Goal: Information Seeking & Learning: Understand process/instructions

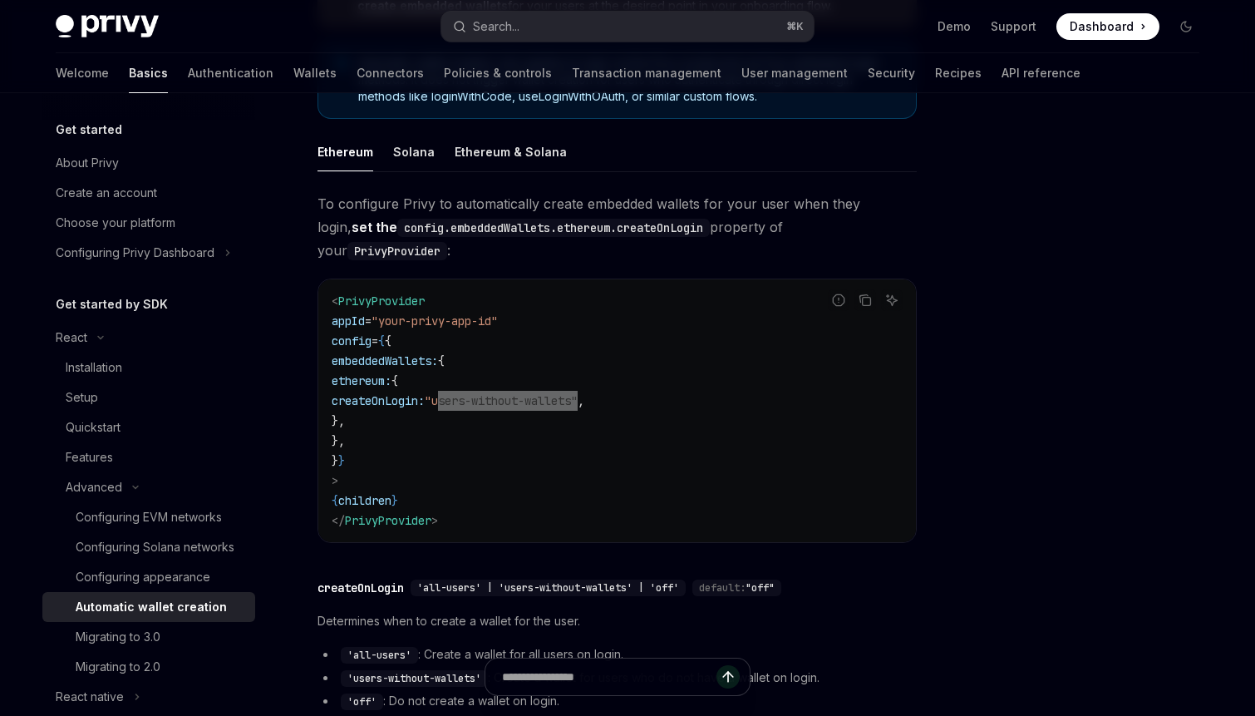
scroll to position [232, 0]
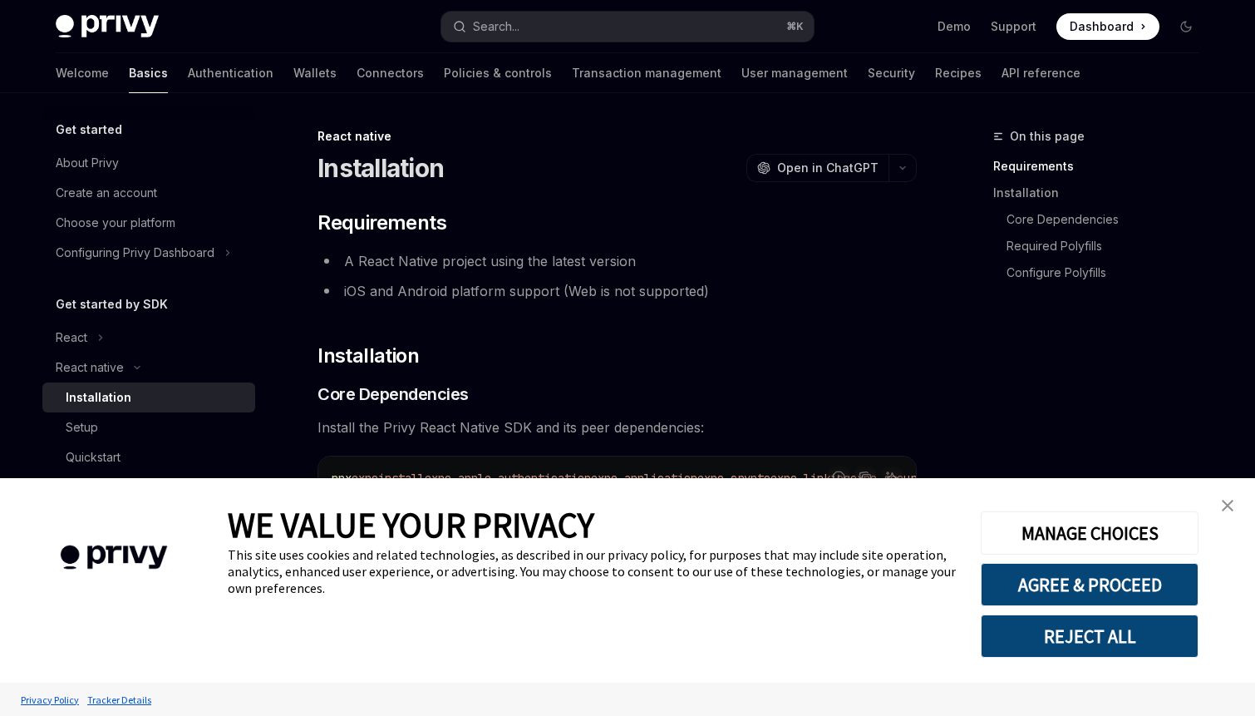
click at [1224, 500] on img "close banner" at bounding box center [1228, 506] width 12 height 12
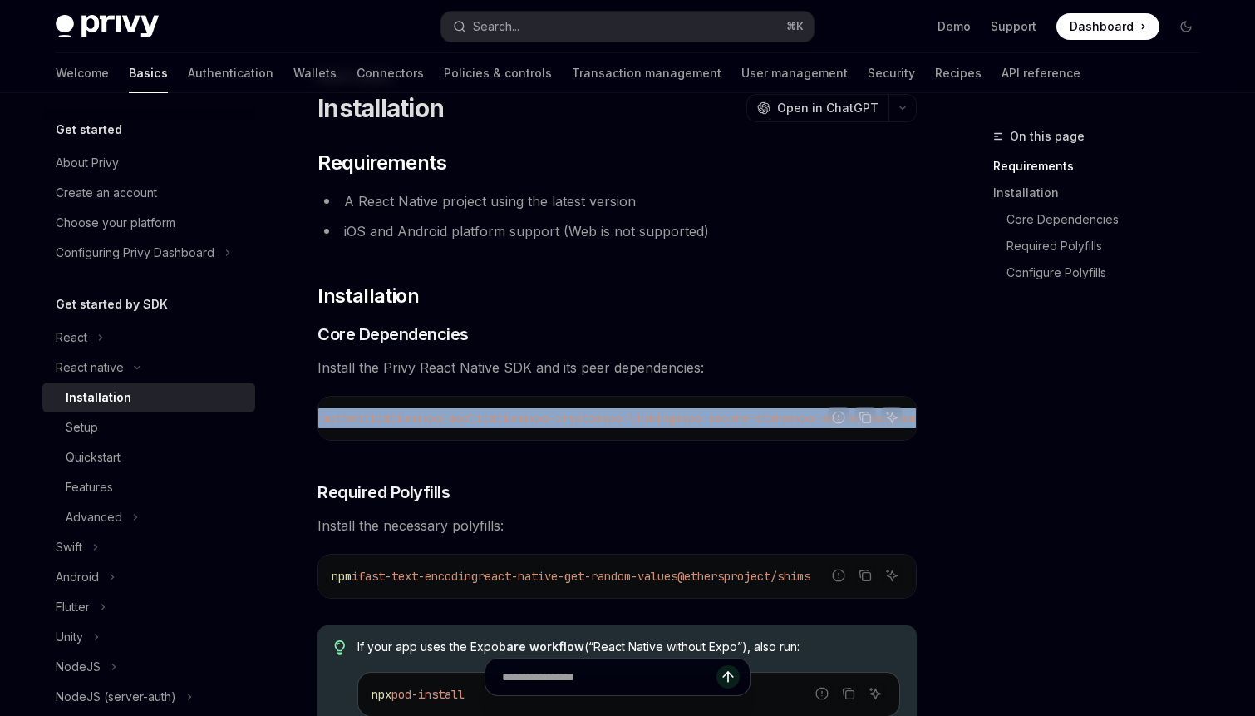
scroll to position [0, 522]
drag, startPoint x: 505, startPoint y: 419, endPoint x: 936, endPoint y: 424, distance: 430.6
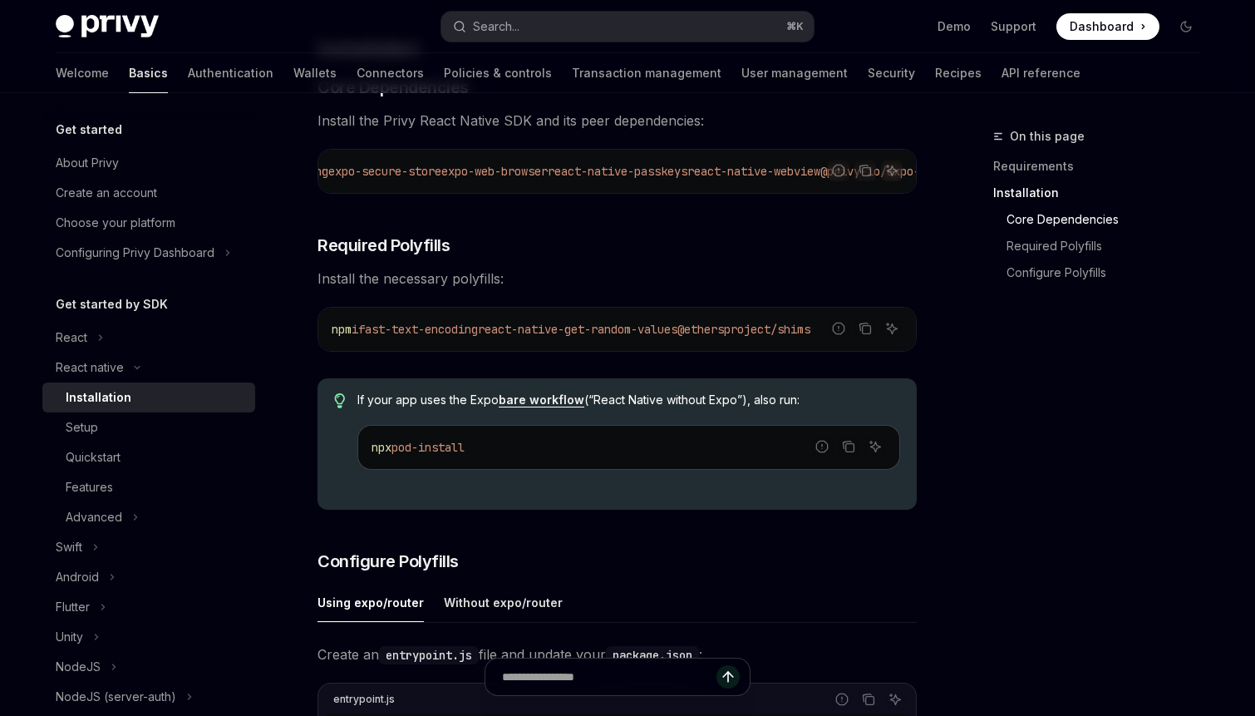
scroll to position [288, 0]
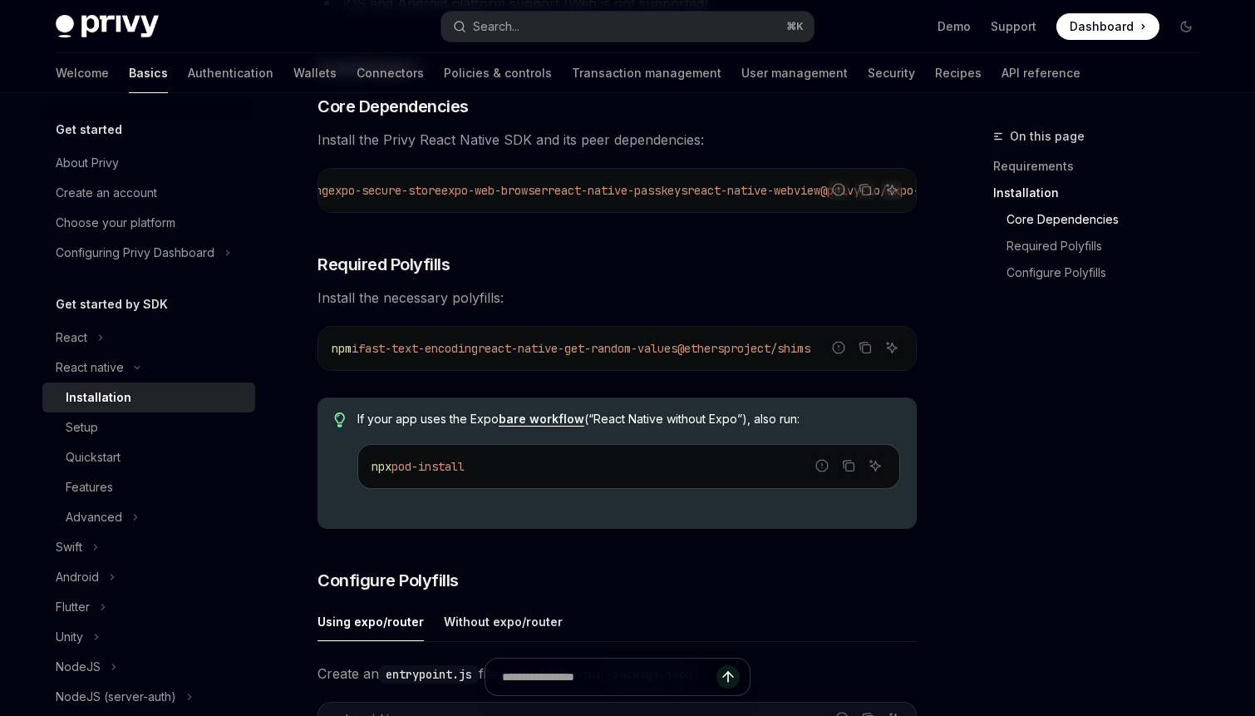
click at [652, 318] on div "​ Requirements A React Native project using the latest version iOS and Android …" at bounding box center [617, 670] width 599 height 1496
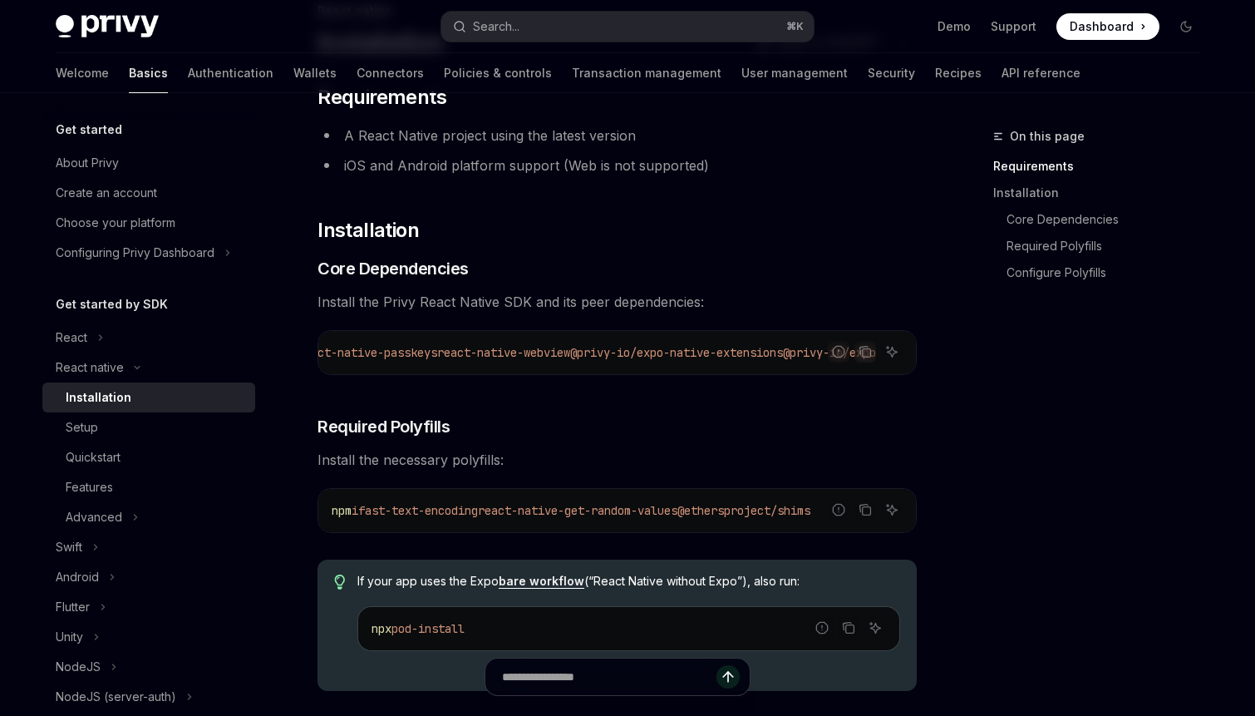
scroll to position [0, 922]
drag, startPoint x: 636, startPoint y: 358, endPoint x: 921, endPoint y: 358, distance: 285.1
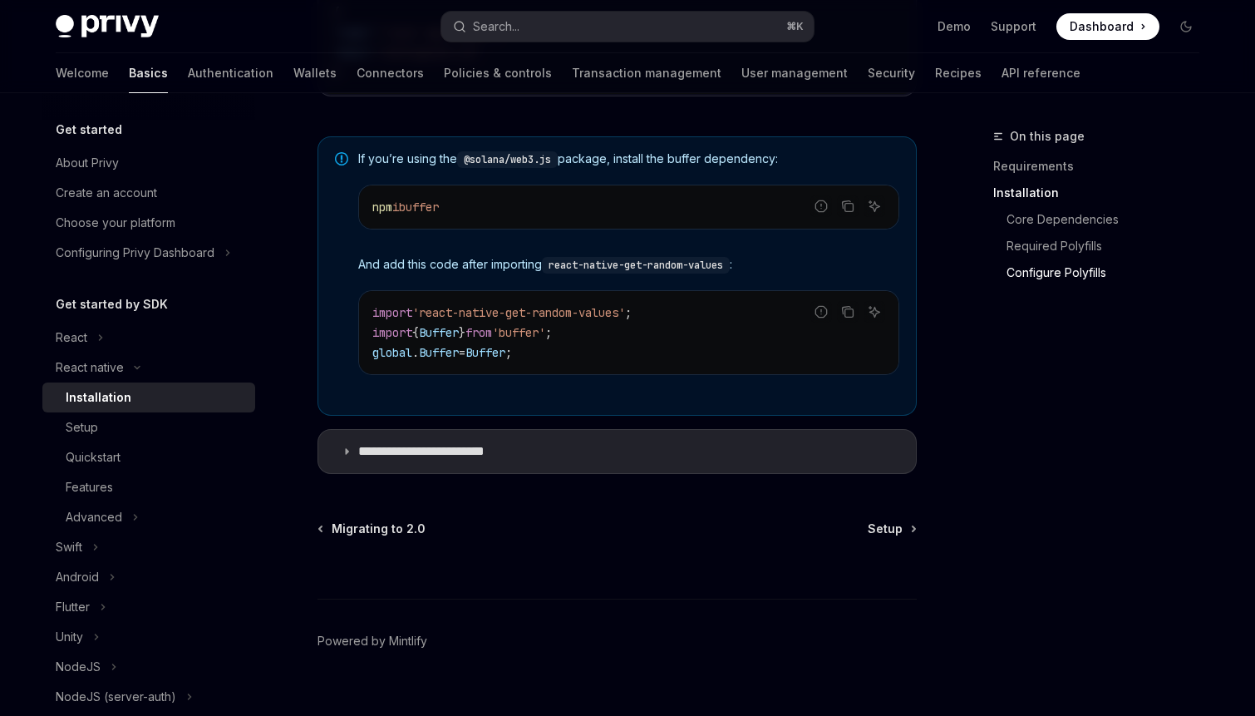
scroll to position [1264, 0]
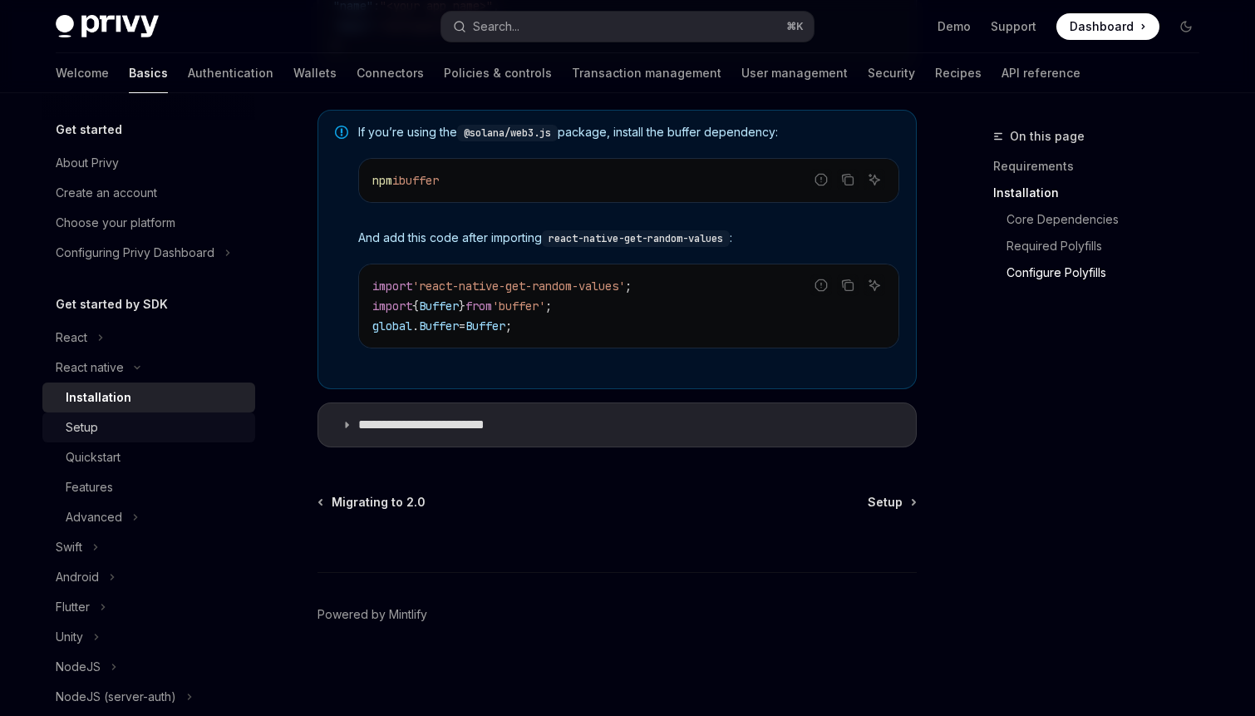
click at [145, 434] on div "Setup" at bounding box center [156, 427] width 180 height 20
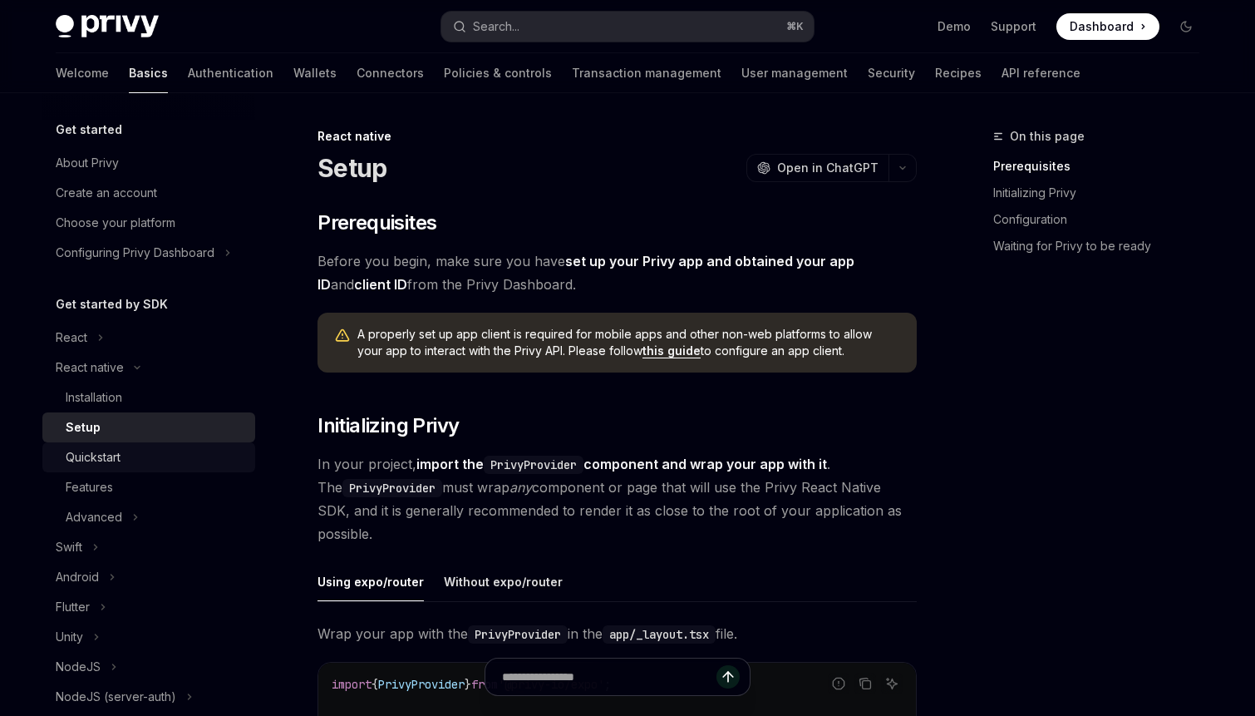
click at [145, 460] on div "Quickstart" at bounding box center [156, 457] width 180 height 20
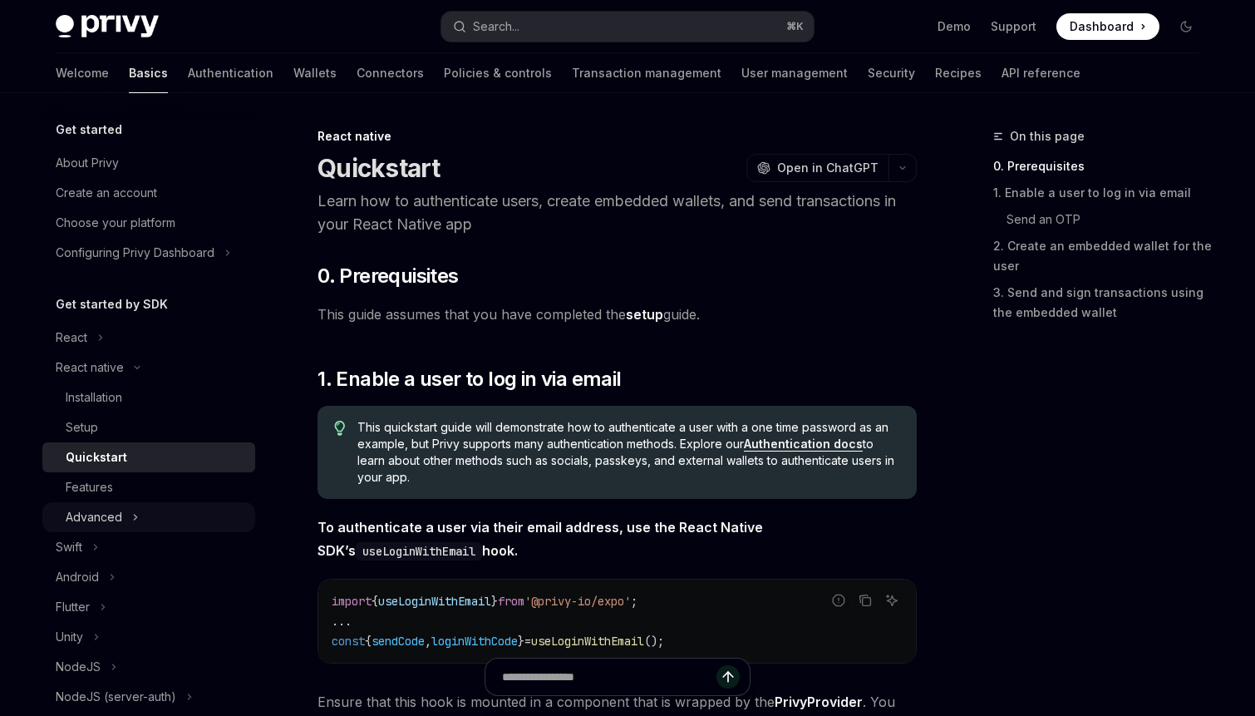
click at [139, 516] on button "Advanced" at bounding box center [148, 517] width 213 height 30
type textarea "*"
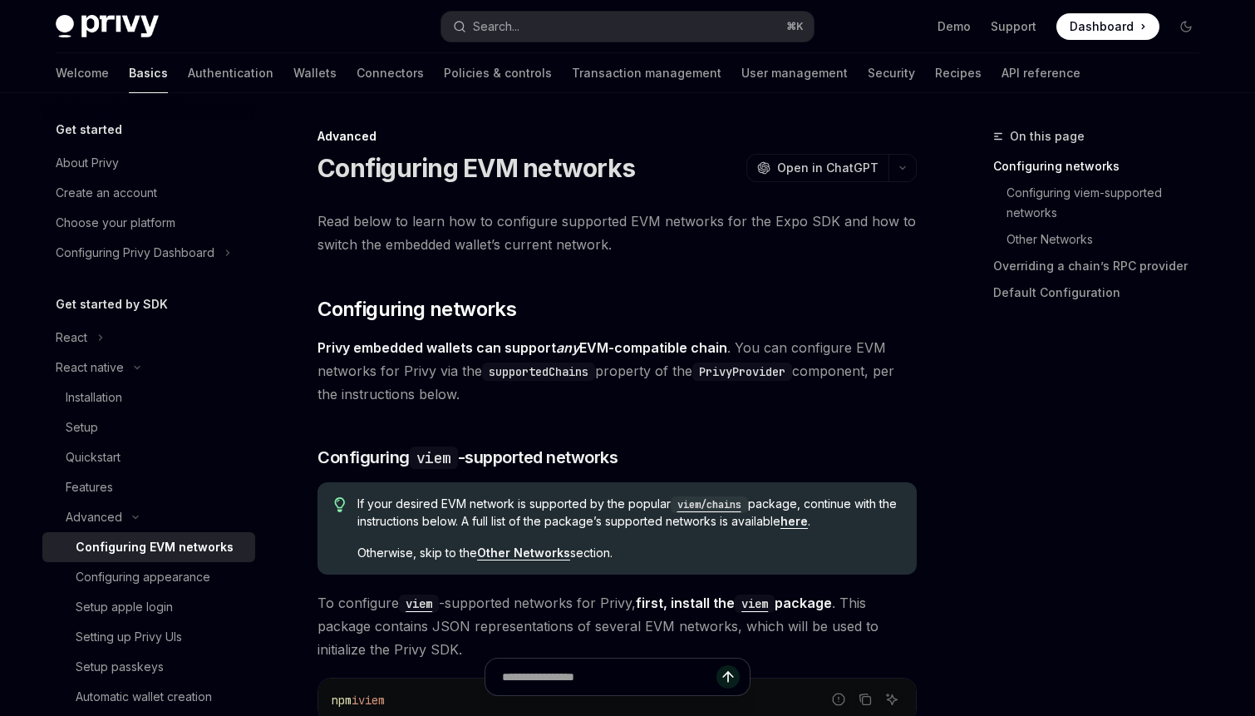
click at [628, 372] on span "Privy embedded wallets can support any EVM-compatible chain . You can configure…" at bounding box center [617, 371] width 599 height 70
click at [534, 13] on button "Search... ⌘ K" at bounding box center [627, 27] width 372 height 30
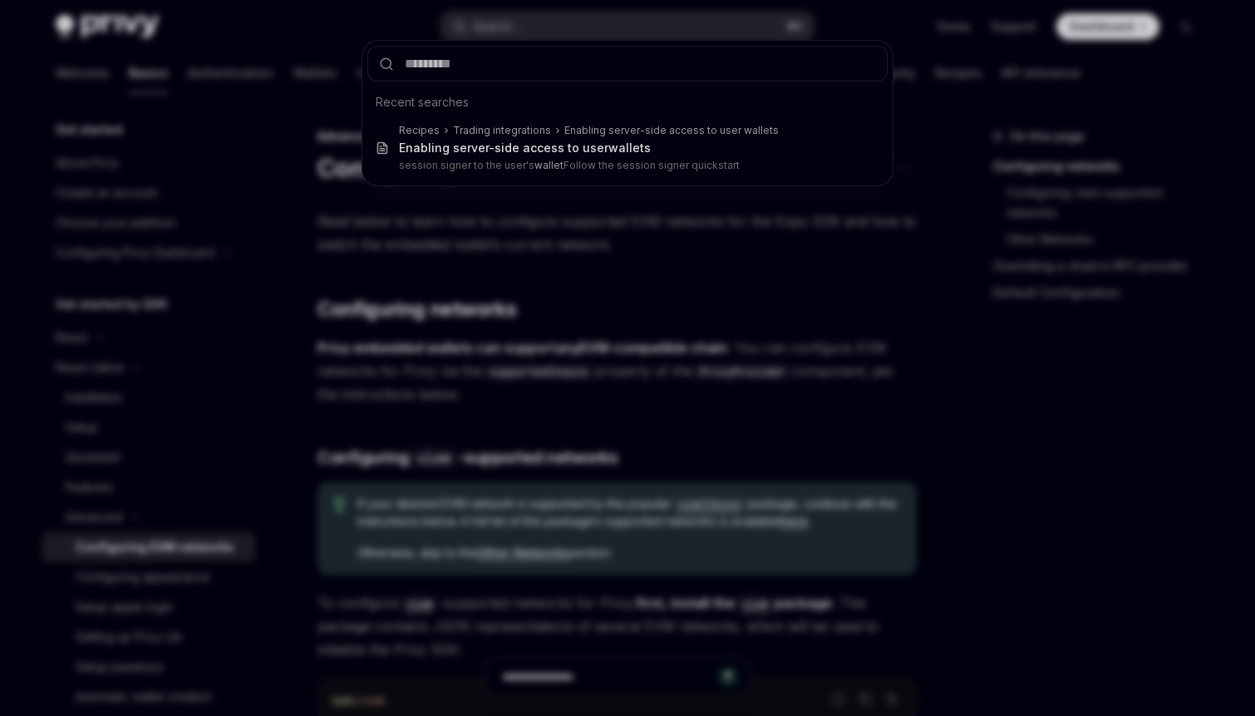
type input "**********"
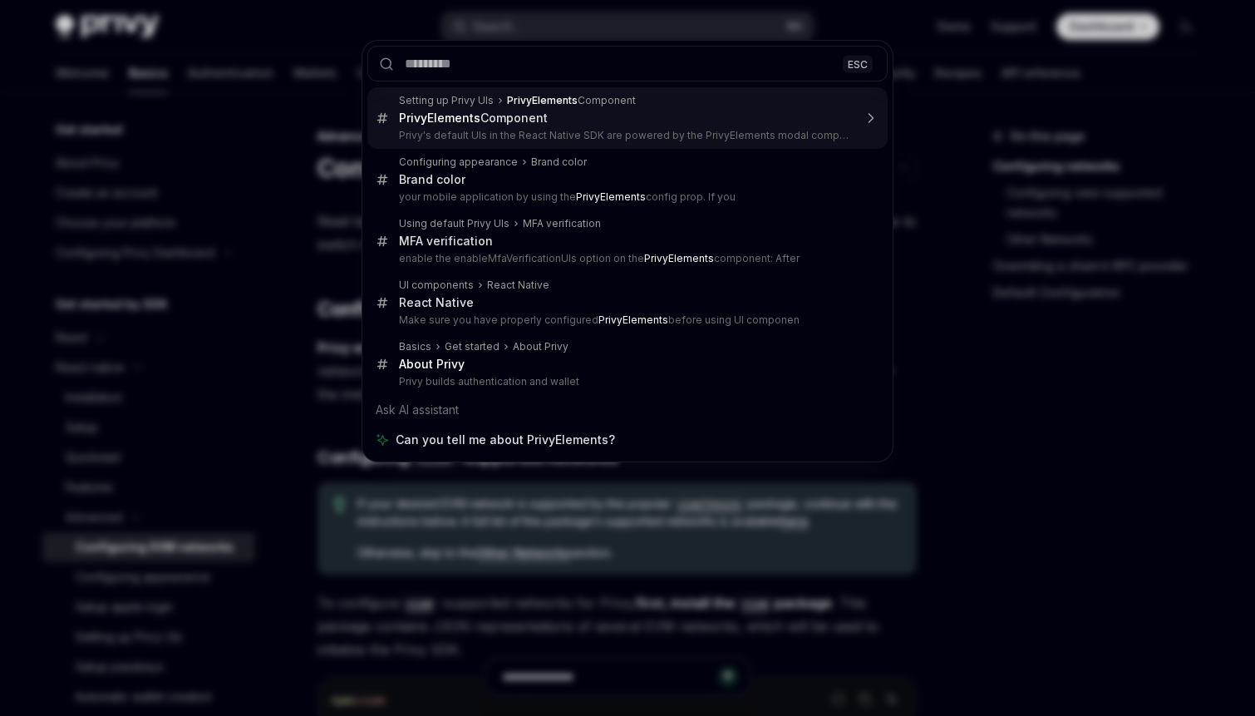
type textarea "*"
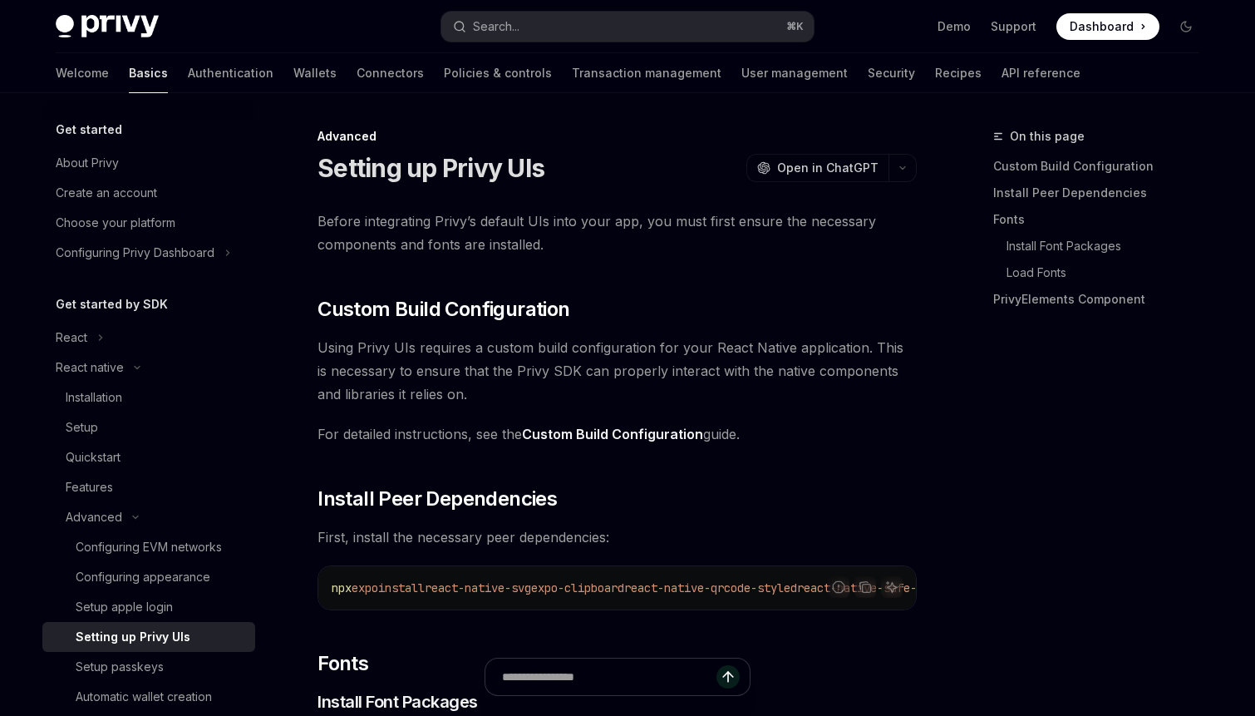
scroll to position [1199, 0]
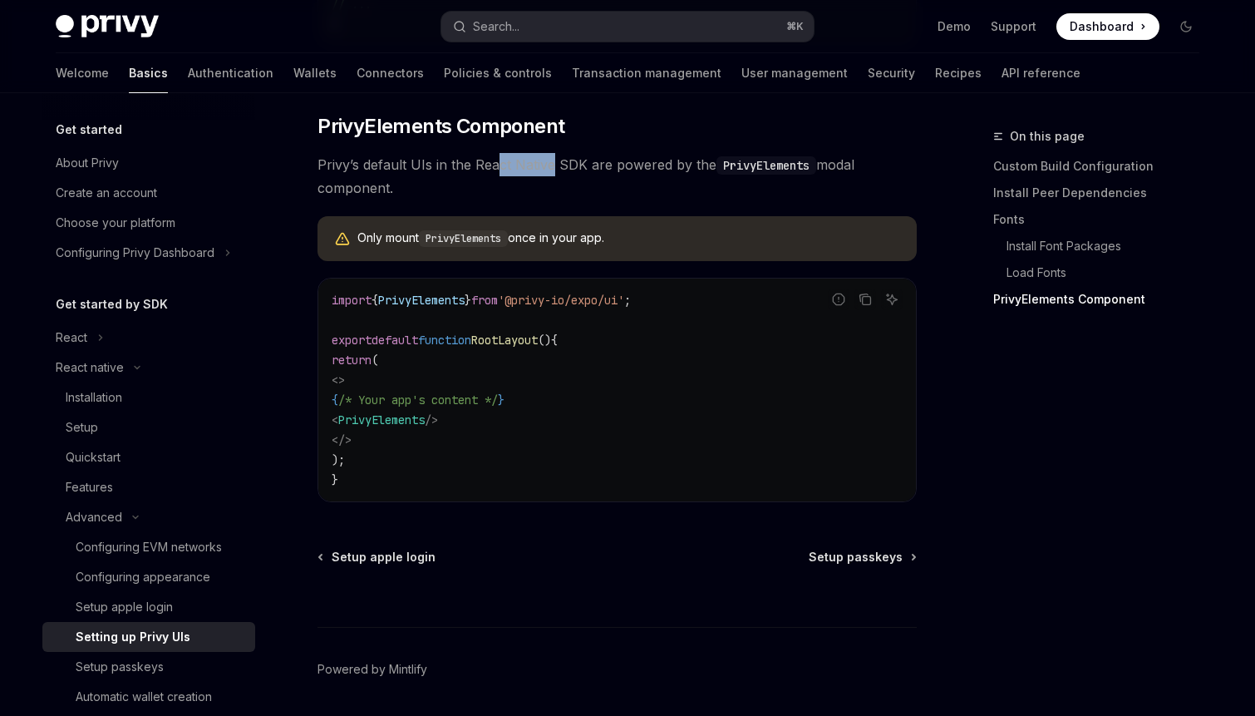
drag, startPoint x: 499, startPoint y: 179, endPoint x: 554, endPoint y: 185, distance: 55.2
click at [554, 185] on span "Privy’s default UIs in the React Native SDK are powered by the PrivyElements mo…" at bounding box center [617, 176] width 599 height 47
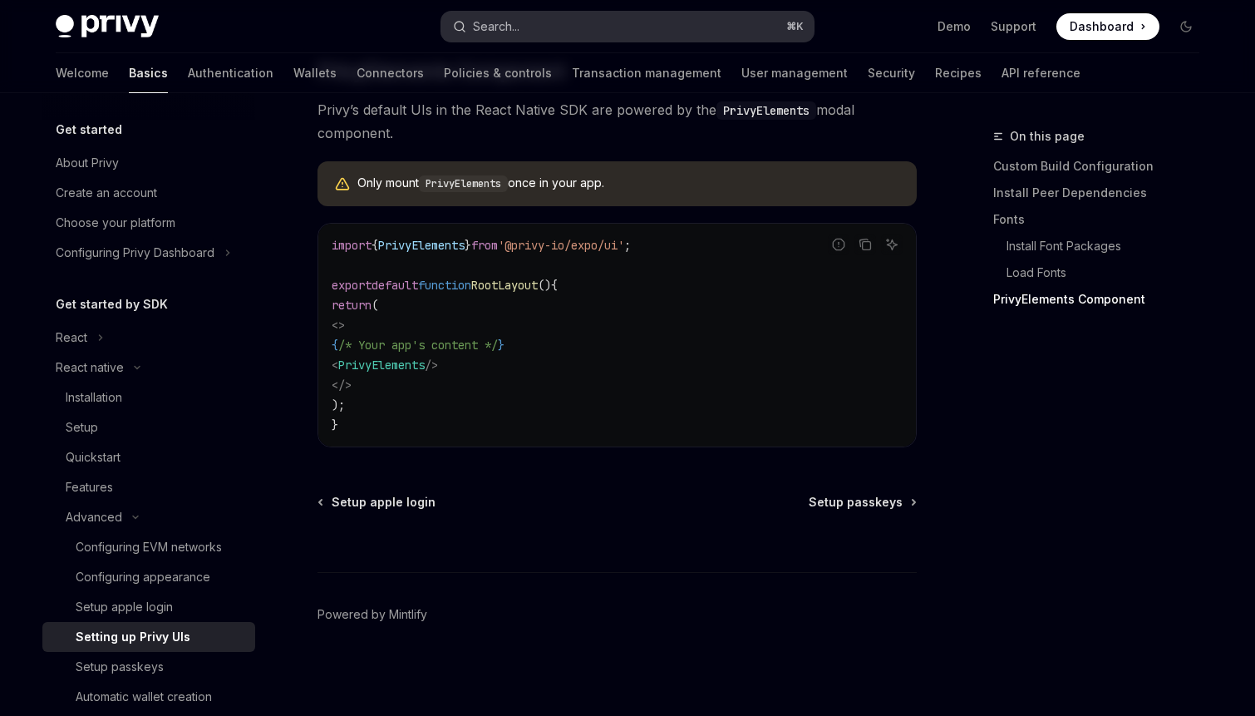
click at [563, 23] on button "Search... ⌘ K" at bounding box center [627, 27] width 372 height 30
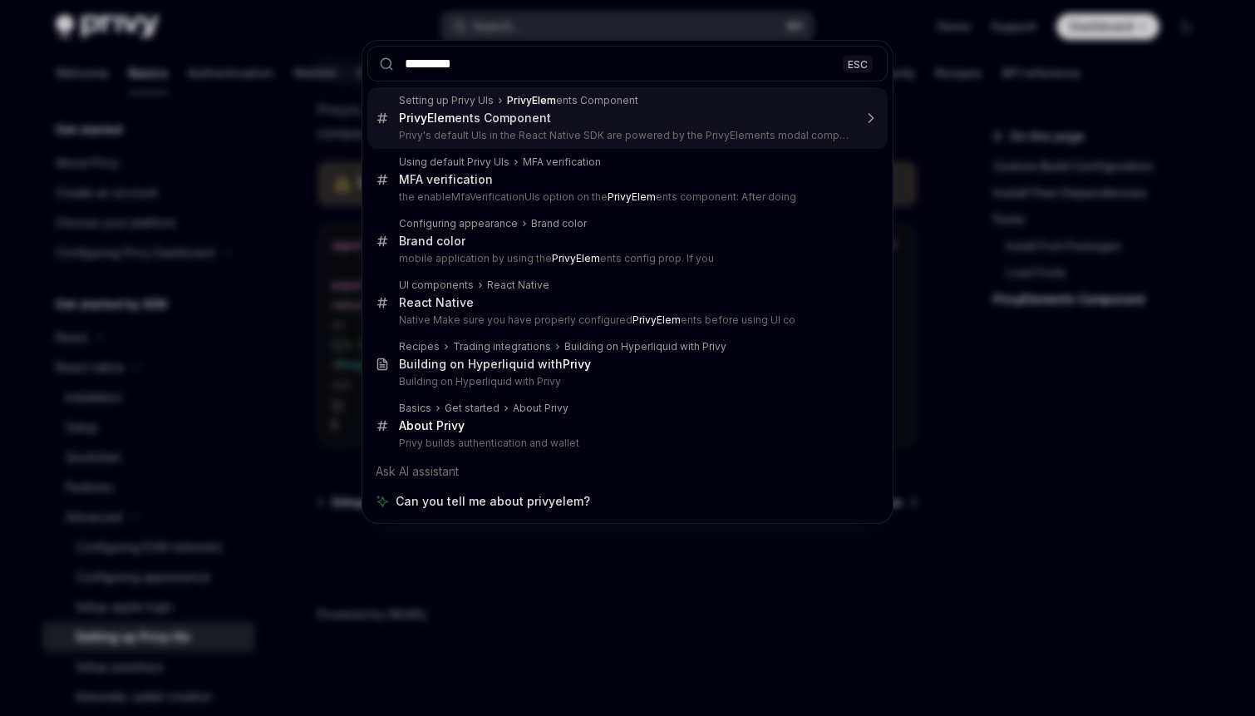
type input "**********"
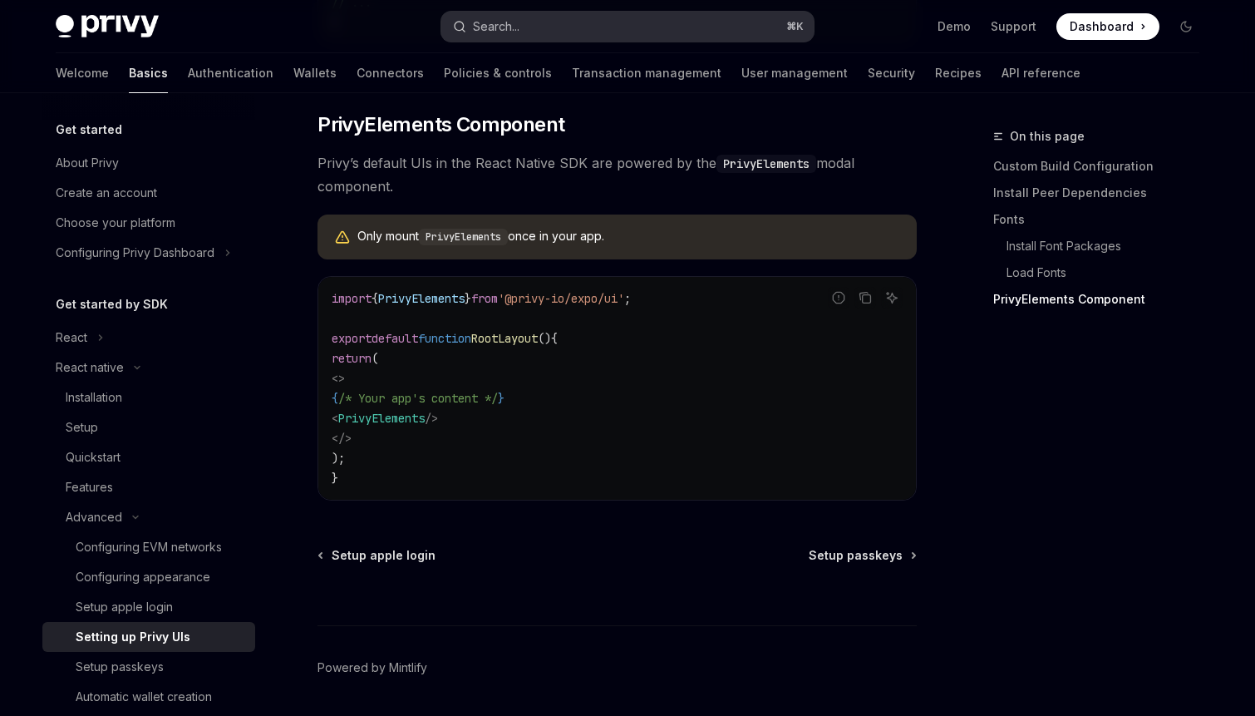
scroll to position [1199, 0]
click at [152, 405] on div "Installation" at bounding box center [156, 397] width 180 height 20
type textarea "*"
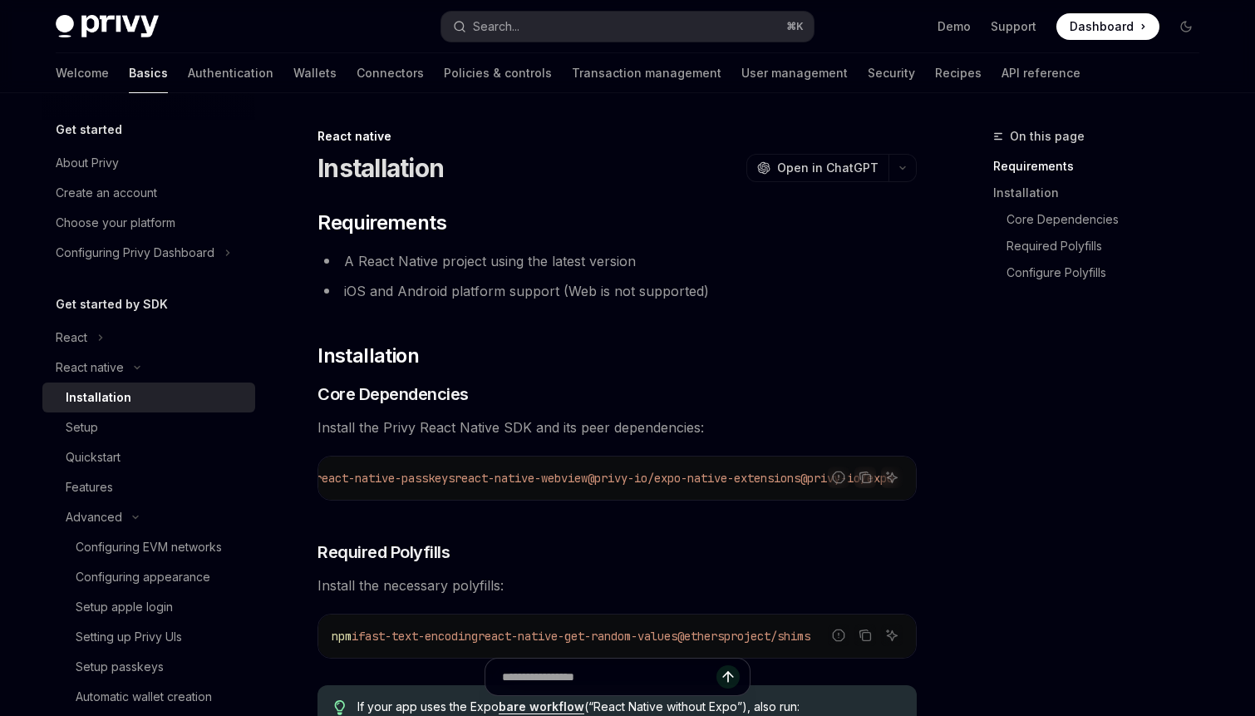
scroll to position [0, 771]
drag, startPoint x: 793, startPoint y: 505, endPoint x: 845, endPoint y: 505, distance: 52.4
click at [845, 505] on div "Report incorrect code" at bounding box center [838, 503] width 117 height 17
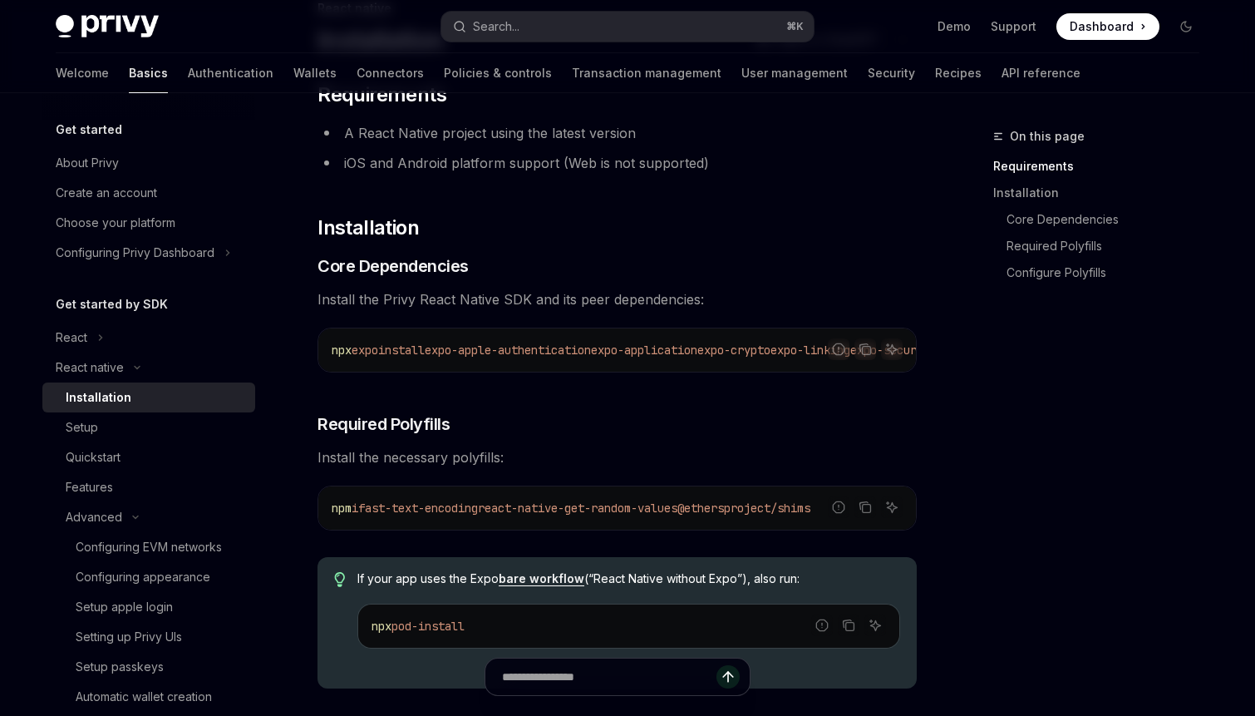
scroll to position [130, 0]
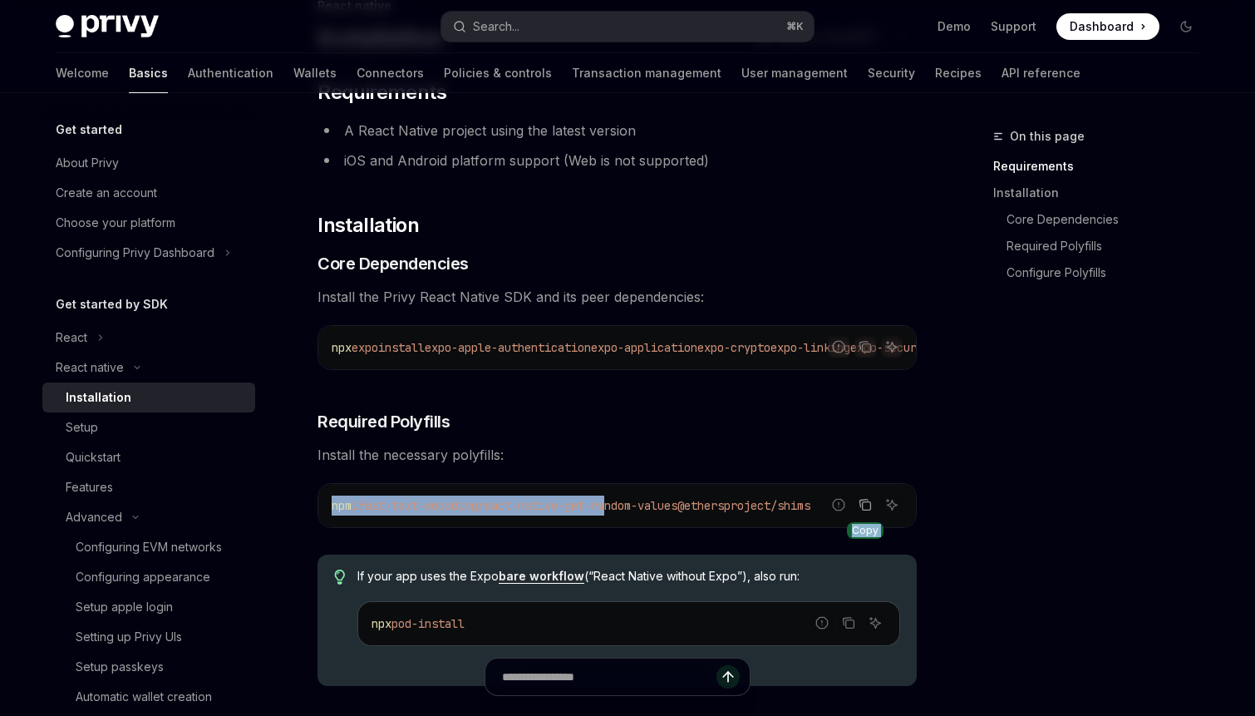
drag, startPoint x: 629, startPoint y: 514, endPoint x: 862, endPoint y: 510, distance: 232.8
click at [862, 510] on div "Report incorrect code Copy Ask AI npm i fast-text-encoding react-native-get-ran…" at bounding box center [617, 505] width 599 height 45
click at [674, 515] on code "npm i fast-text-encoding react-native-get-random-values @ethersproject/shims" at bounding box center [617, 505] width 571 height 20
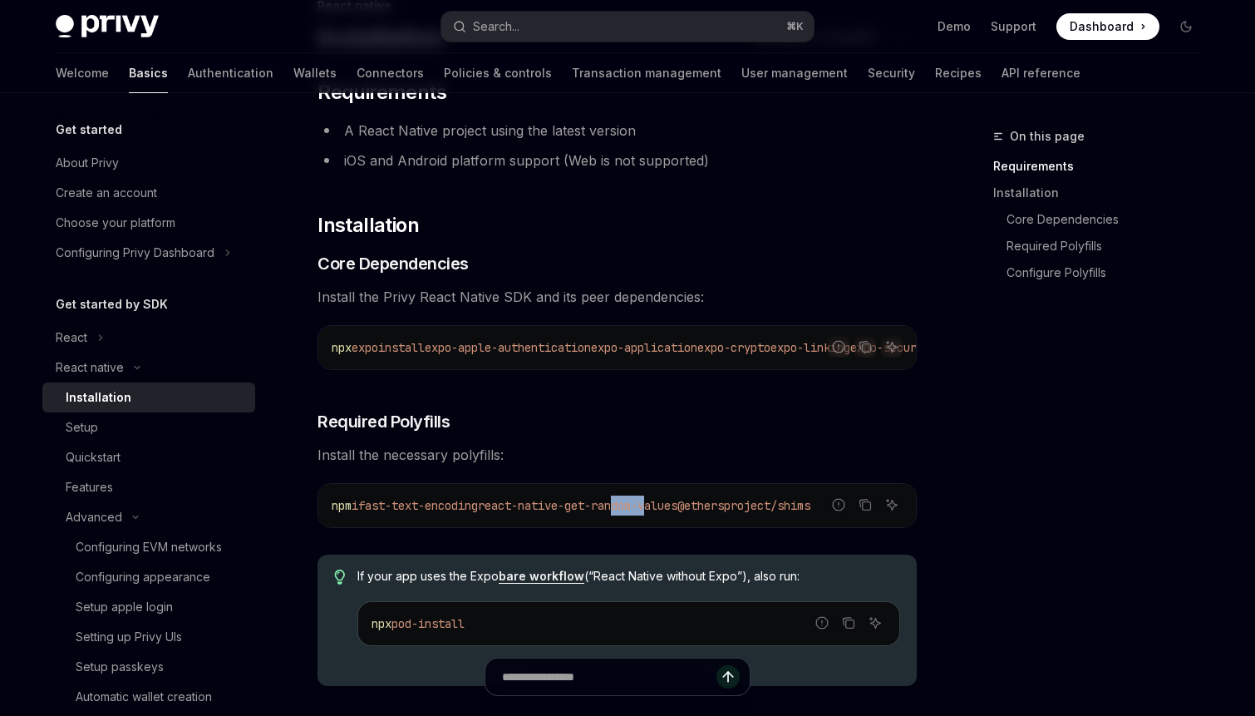
drag, startPoint x: 674, startPoint y: 520, endPoint x: 642, endPoint y: 503, distance: 36.4
click at [642, 503] on code "npm i fast-text-encoding react-native-get-random-values @ethersproject/shims" at bounding box center [617, 505] width 571 height 20
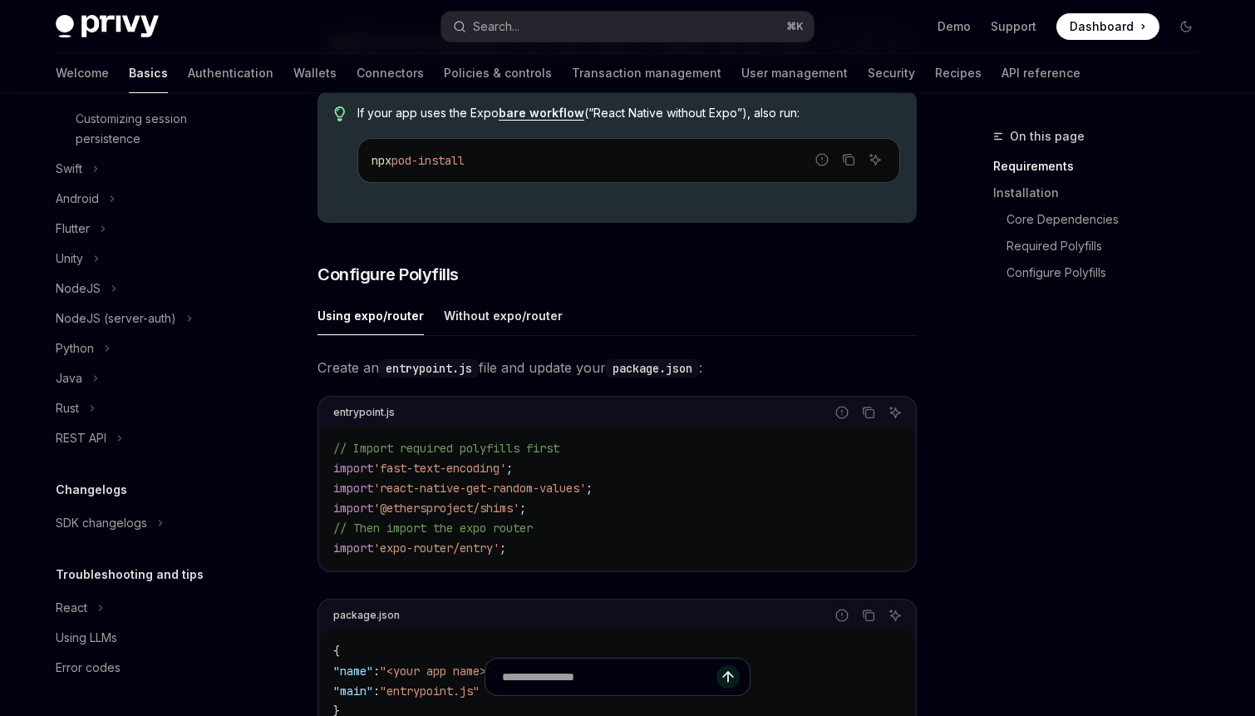
scroll to position [145, 0]
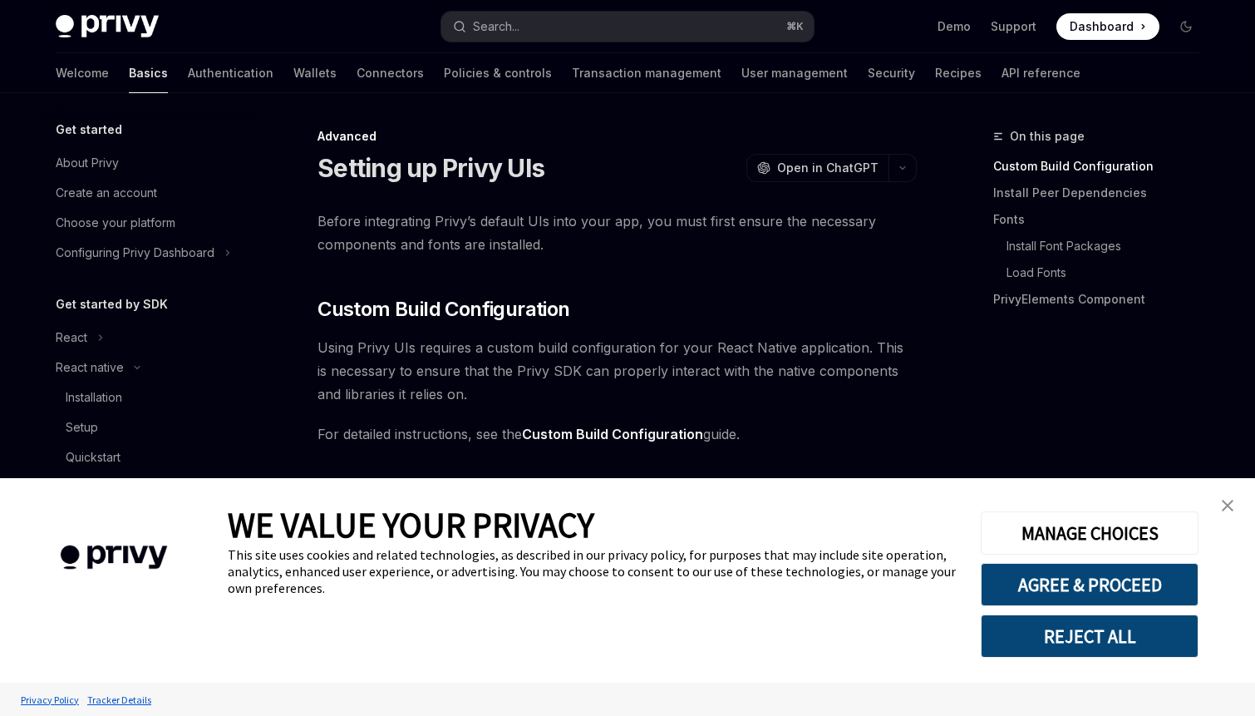
scroll to position [239, 0]
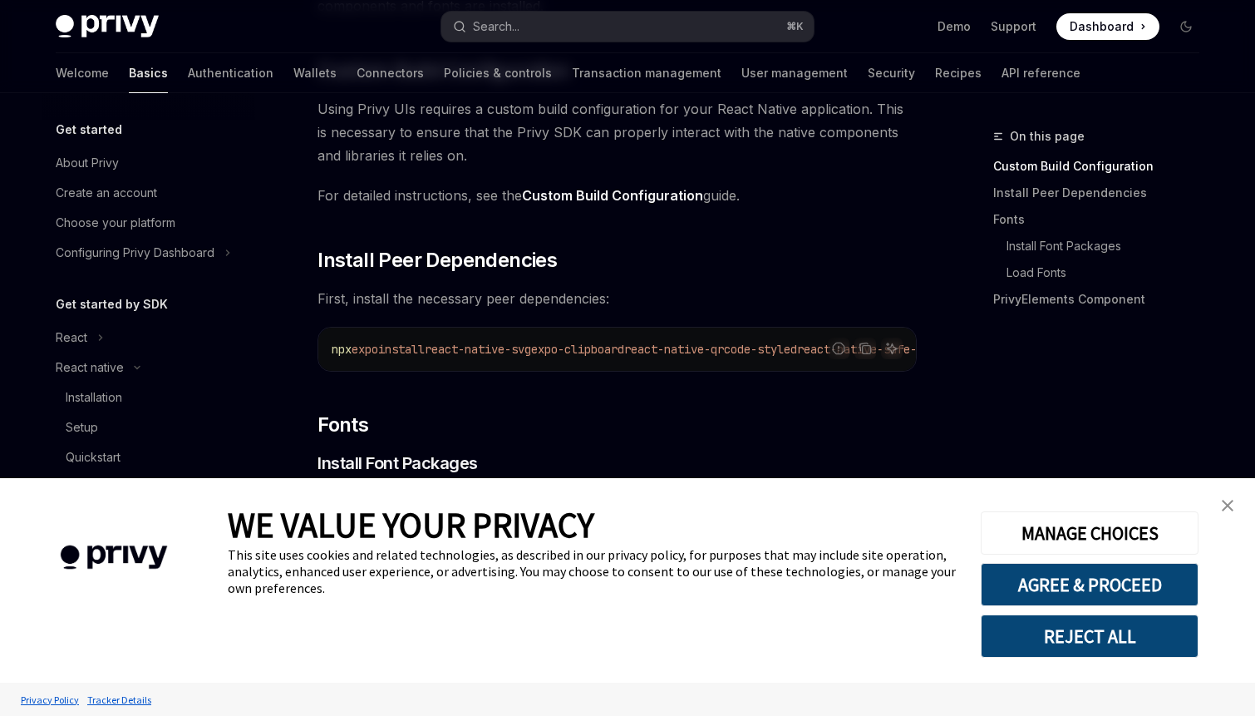
click at [1226, 502] on img "close banner" at bounding box center [1228, 506] width 12 height 12
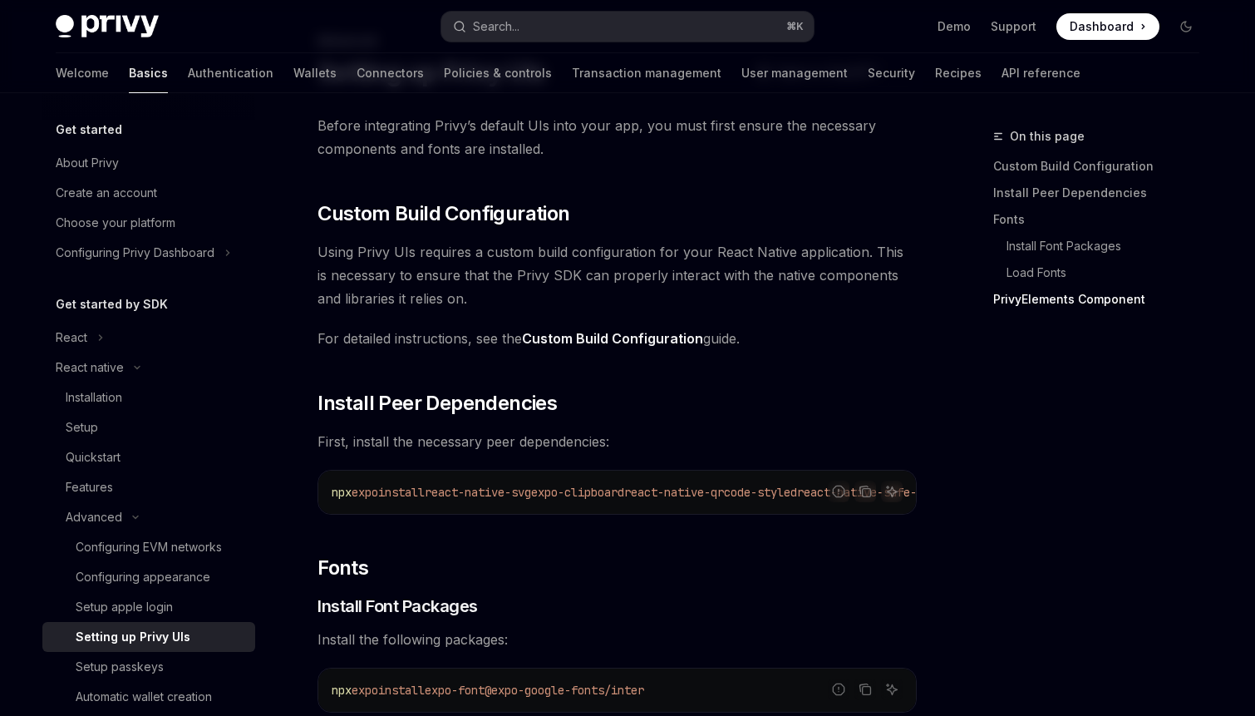
scroll to position [0, 0]
